Goal: Contribute content: Contribute content

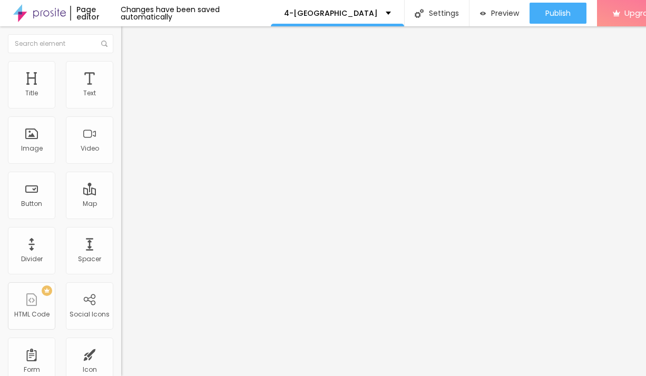
click at [121, 91] on span "Add image" at bounding box center [142, 86] width 43 height 9
click at [213, 376] on div at bounding box center [323, 383] width 646 height 0
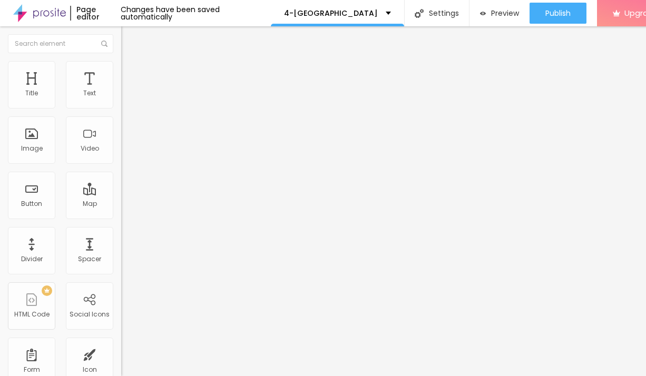
click at [210, 376] on div at bounding box center [323, 383] width 646 height 0
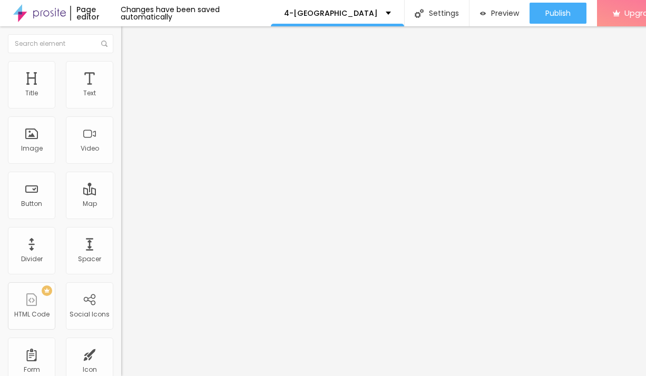
click at [210, 376] on div at bounding box center [323, 383] width 646 height 0
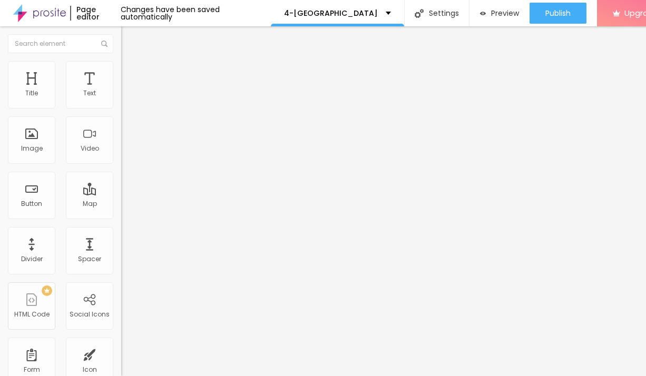
click at [186, 376] on div at bounding box center [323, 383] width 646 height 0
click at [182, 376] on div at bounding box center [323, 383] width 646 height 0
click at [121, 91] on span "Add image" at bounding box center [142, 86] width 43 height 9
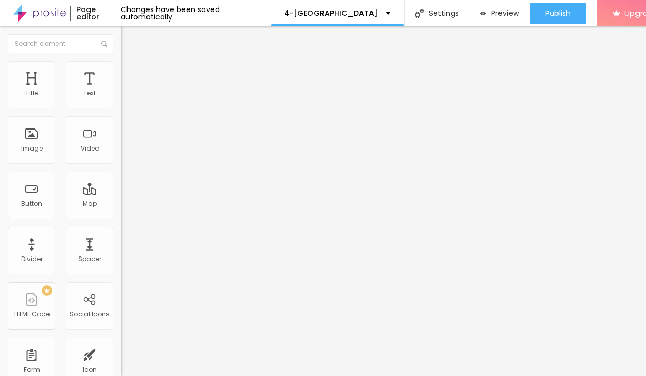
click at [183, 376] on div at bounding box center [323, 383] width 646 height 0
click at [181, 376] on div at bounding box center [323, 383] width 646 height 0
click at [121, 91] on span "Add image" at bounding box center [142, 86] width 43 height 9
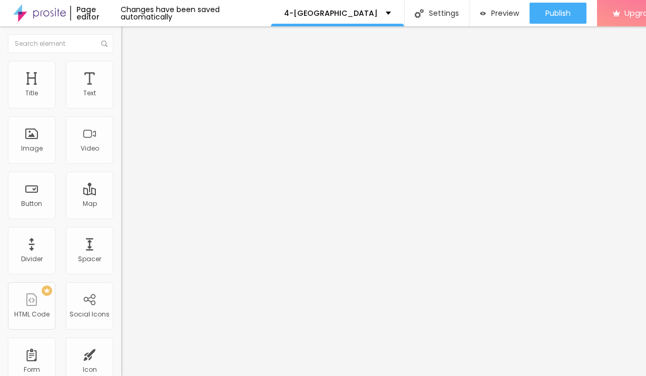
click at [144, 376] on div "Subindo 0/5 arquivos" at bounding box center [323, 379] width 646 height 6
drag, startPoint x: 213, startPoint y: 339, endPoint x: 157, endPoint y: 297, distance: 70.4
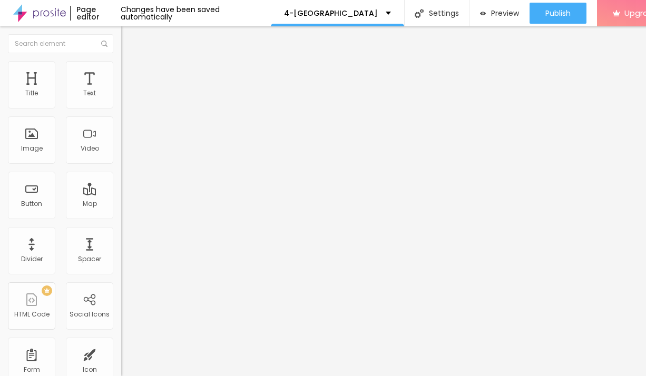
click at [211, 376] on div at bounding box center [323, 383] width 646 height 0
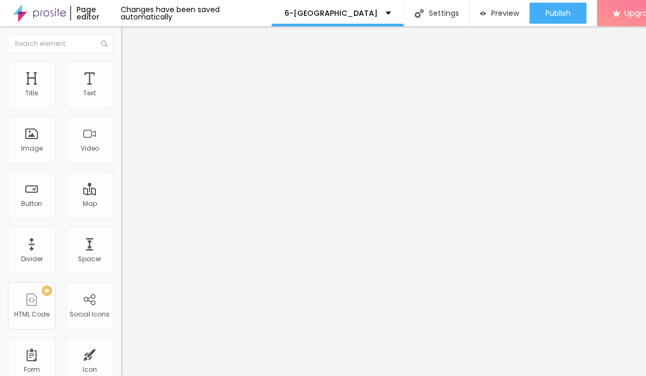
click at [121, 91] on span "Add image" at bounding box center [142, 86] width 43 height 9
click at [121, 69] on li "Style" at bounding box center [181, 66] width 121 height 11
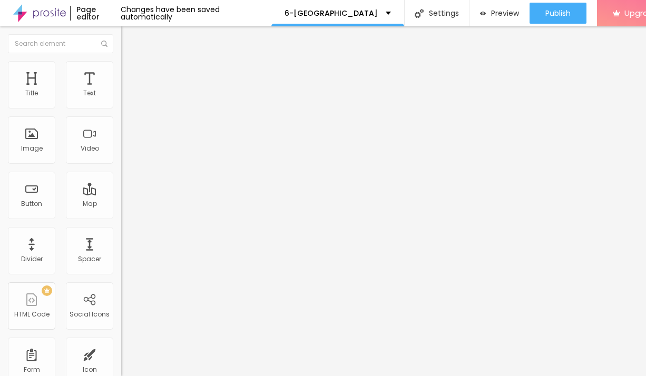
type input "95"
type input "85"
type input "80"
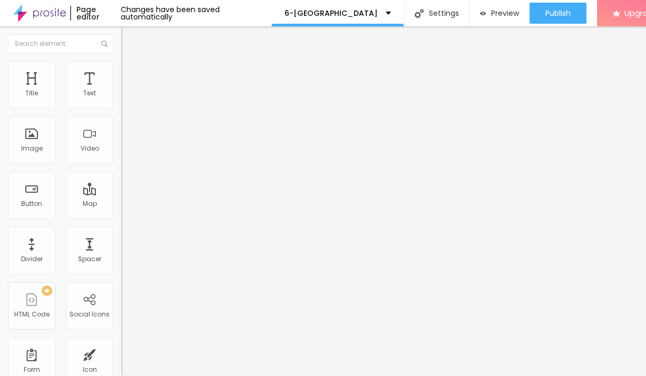
type input "80"
type input "70"
type input "65"
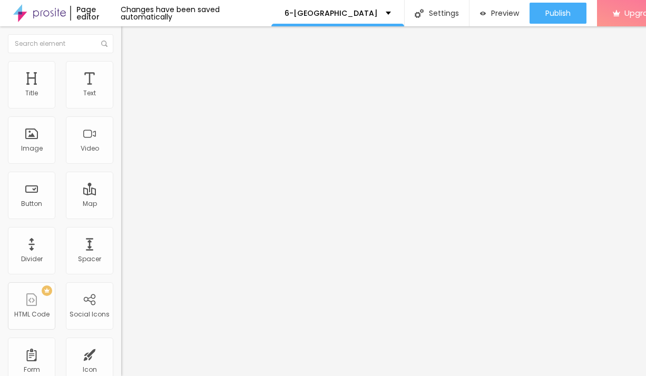
type input "60"
type input "35"
type input "25"
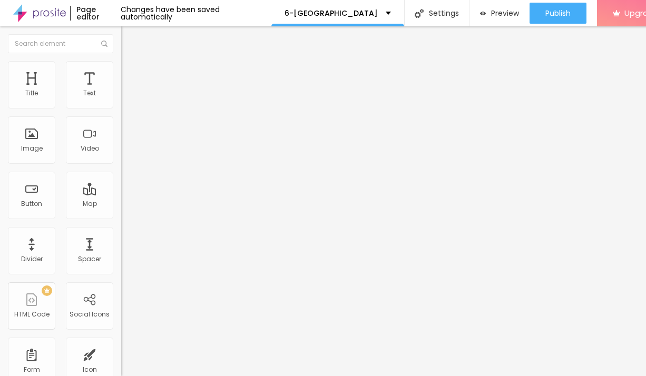
type input "25"
type input "10"
drag, startPoint x: 108, startPoint y: 116, endPoint x: -14, endPoint y: 113, distance: 122.3
type input "10"
click at [121, 108] on input "range" at bounding box center [155, 104] width 68 height 8
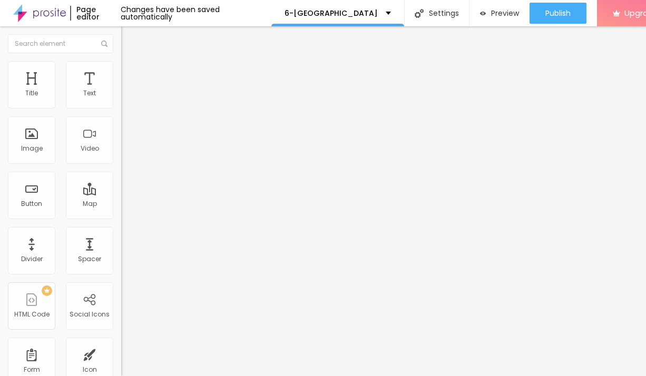
click at [121, 60] on img at bounding box center [125, 55] width 9 height 9
click at [131, 73] on span "Advanced" at bounding box center [148, 68] width 34 height 9
type input "11"
type input "10"
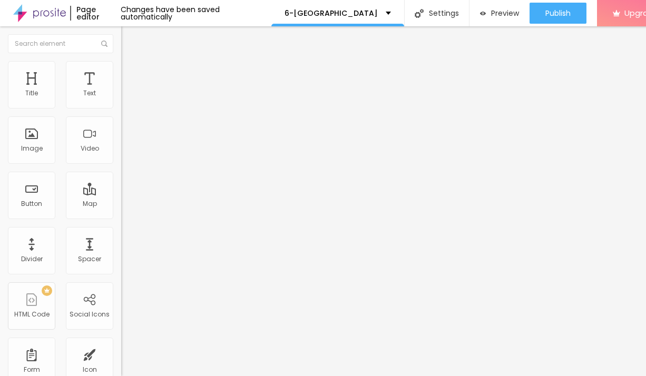
type input "10"
type input "11"
type input "12"
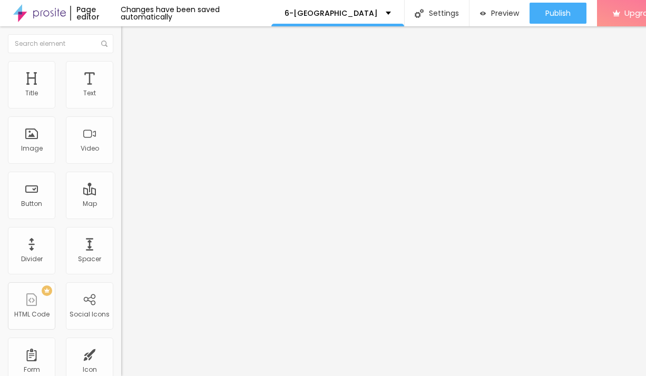
type input "13"
type input "15"
type input "16"
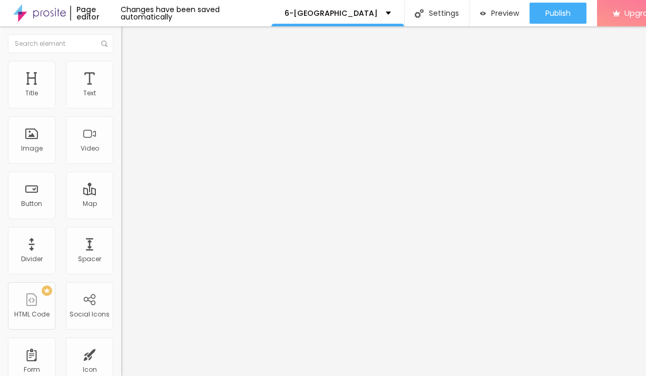
type input "16"
type input "17"
type input "18"
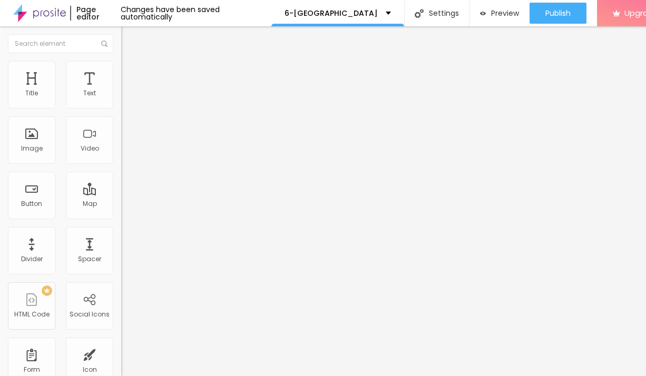
type input "19"
type input "20"
type input "21"
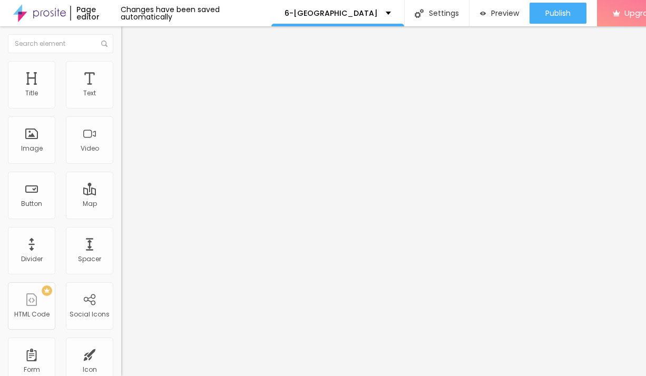
type input "21"
type input "22"
type input "23"
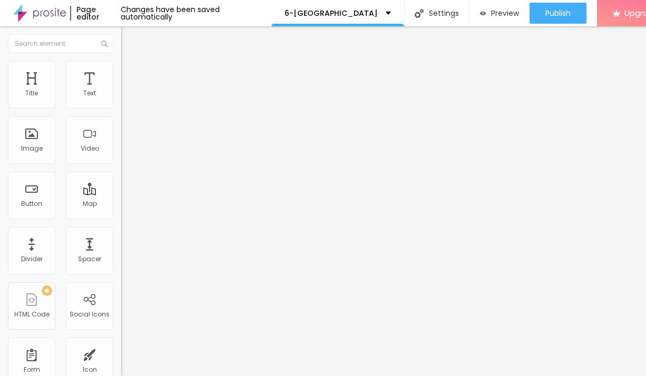
type input "24"
type input "25"
type input "26"
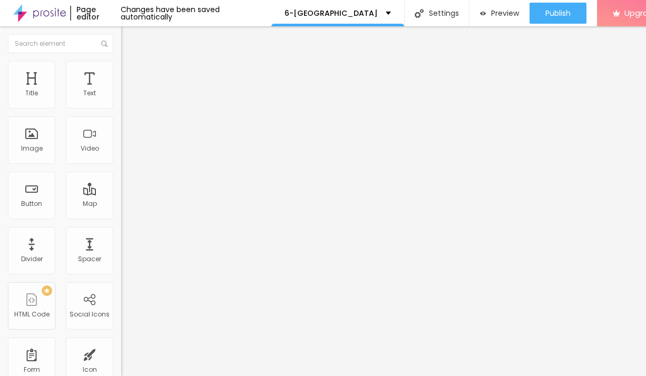
type input "26"
type input "25"
type input "24"
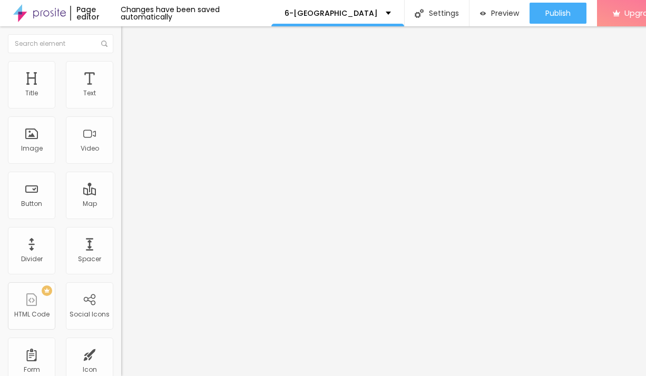
type input "23"
type input "22"
type input "23"
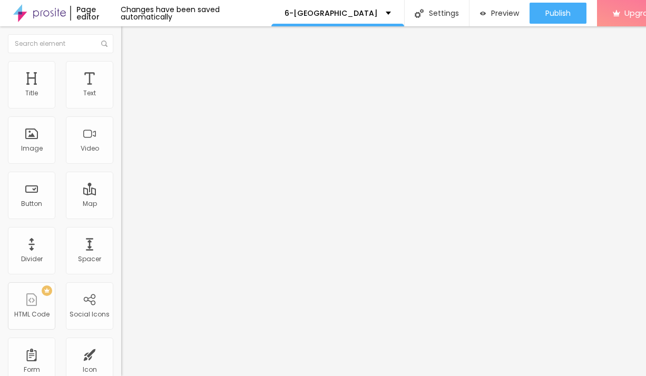
type input "23"
type input "24"
type input "25"
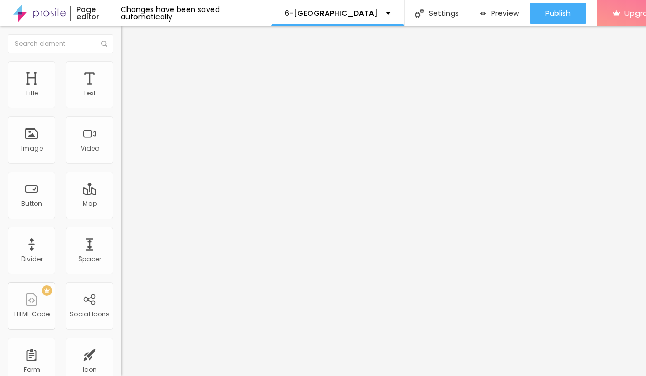
type input "26"
type input "25"
type input "24"
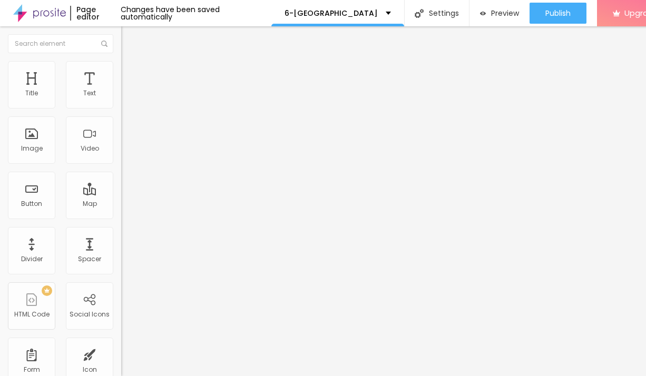
type input "24"
type input "25"
type input "24"
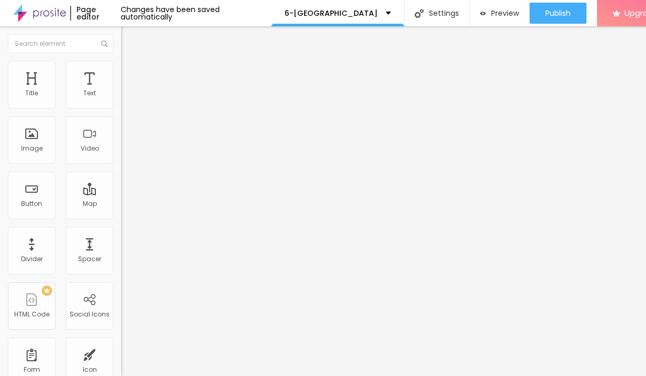
drag, startPoint x: 31, startPoint y: 105, endPoint x: 40, endPoint y: 106, distance: 9.0
type input "24"
click at [121, 194] on input "range" at bounding box center [155, 198] width 68 height 8
drag, startPoint x: 75, startPoint y: 125, endPoint x: 8, endPoint y: 119, distance: 67.7
click at [121, 99] on input "Click me" at bounding box center [184, 94] width 126 height 11
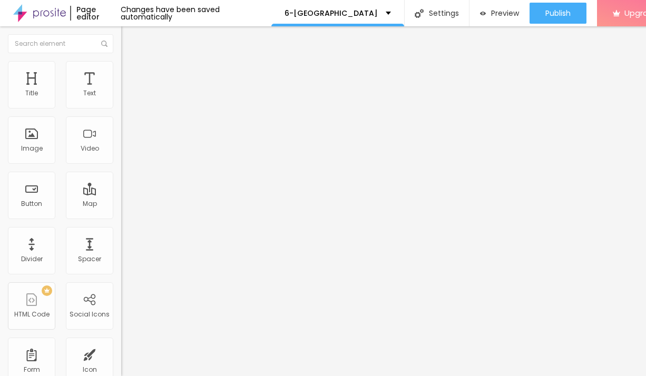
paste input "→ VIEW DOCUMENT HERE"
type input "→ VIEW DOCUMENT HERE"
click at [131, 73] on span "Style" at bounding box center [138, 68] width 15 height 9
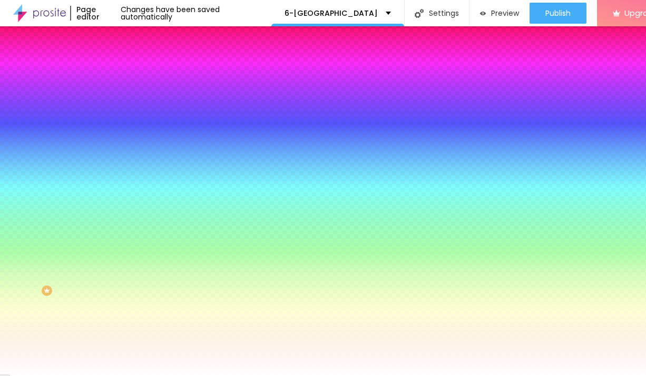
click at [131, 74] on span "Advanced" at bounding box center [148, 78] width 34 height 9
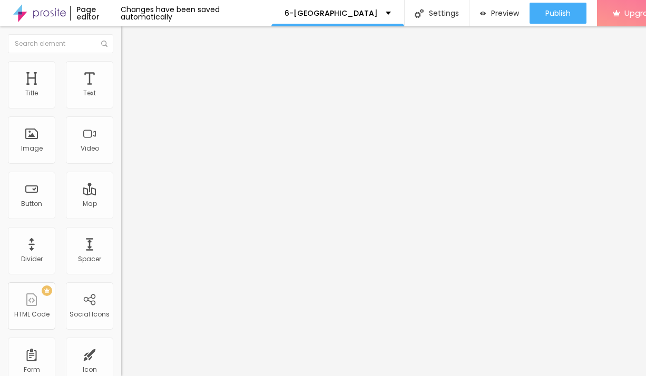
type input "14"
type input "15"
type input "16"
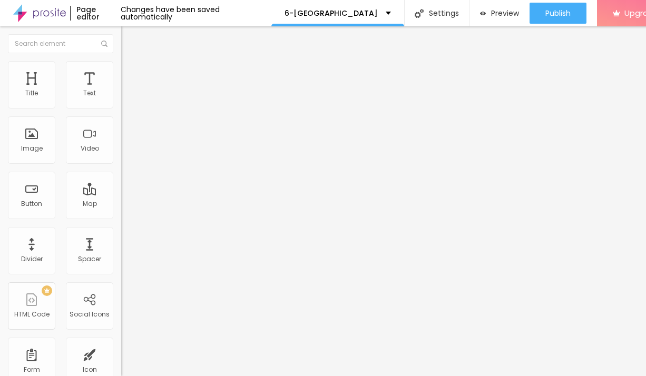
type input "16"
type input "17"
type input "18"
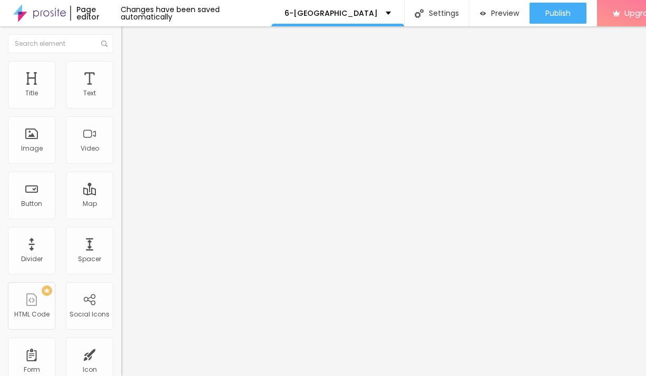
type input "19"
type input "20"
type input "21"
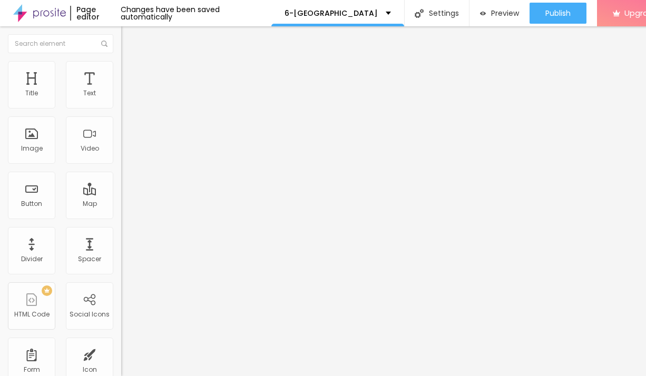
type input "21"
type input "22"
type input "23"
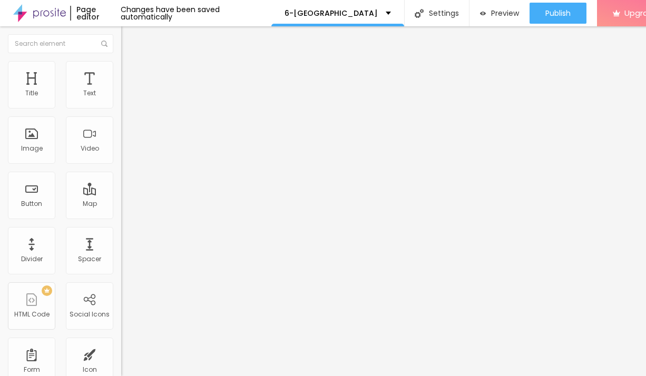
type input "22"
type input "21"
type input "22"
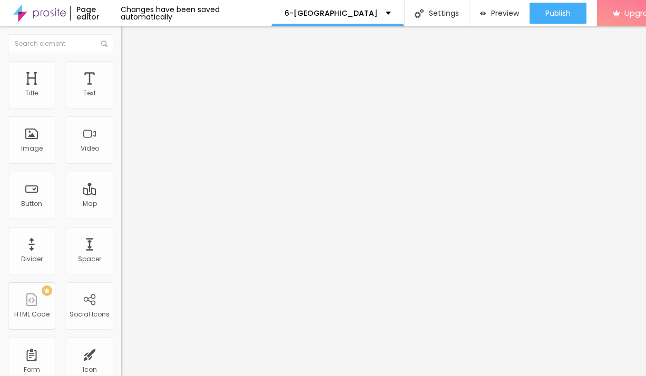
type input "22"
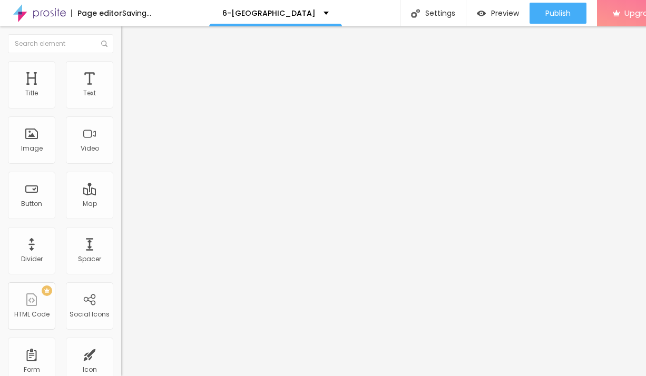
drag, startPoint x: 33, startPoint y: 105, endPoint x: 38, endPoint y: 106, distance: 5.3
type input "22"
click at [121, 204] on input "range" at bounding box center [155, 208] width 68 height 8
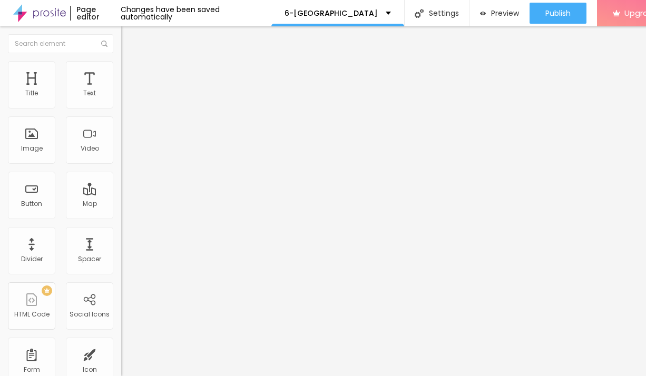
click at [131, 73] on span "Style" at bounding box center [138, 68] width 15 height 9
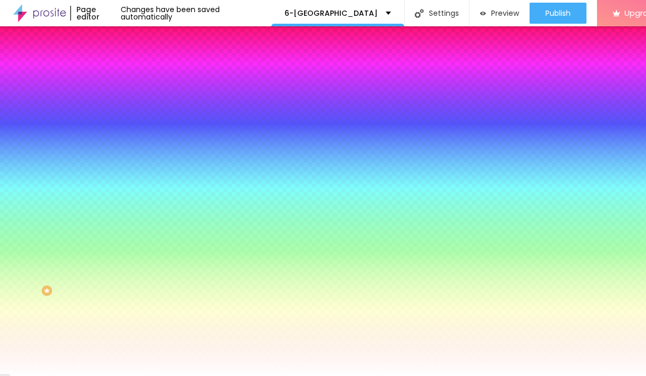
click at [121, 61] on li "Content" at bounding box center [181, 56] width 121 height 11
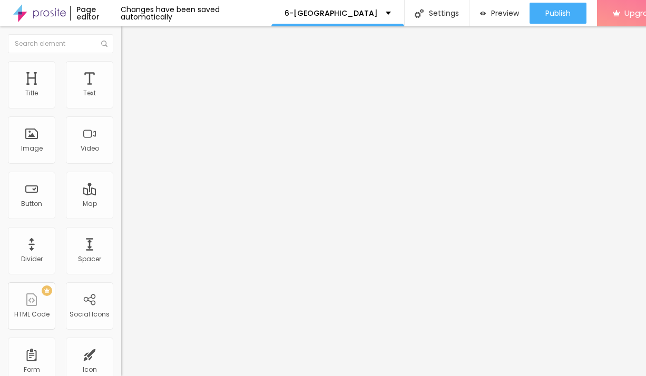
drag, startPoint x: 96, startPoint y: 123, endPoint x: 2, endPoint y: 225, distance: 139.1
click at [121, 217] on input "https://" at bounding box center [184, 212] width 126 height 11
paste input "admin.fsg365.com/"
type input "https://admin.fsg365.com/"
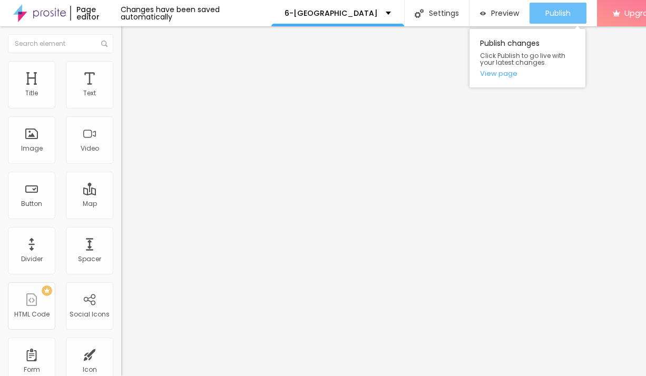
click at [558, 12] on span "Publish" at bounding box center [557, 13] width 25 height 8
